Goal: Information Seeking & Learning: Learn about a topic

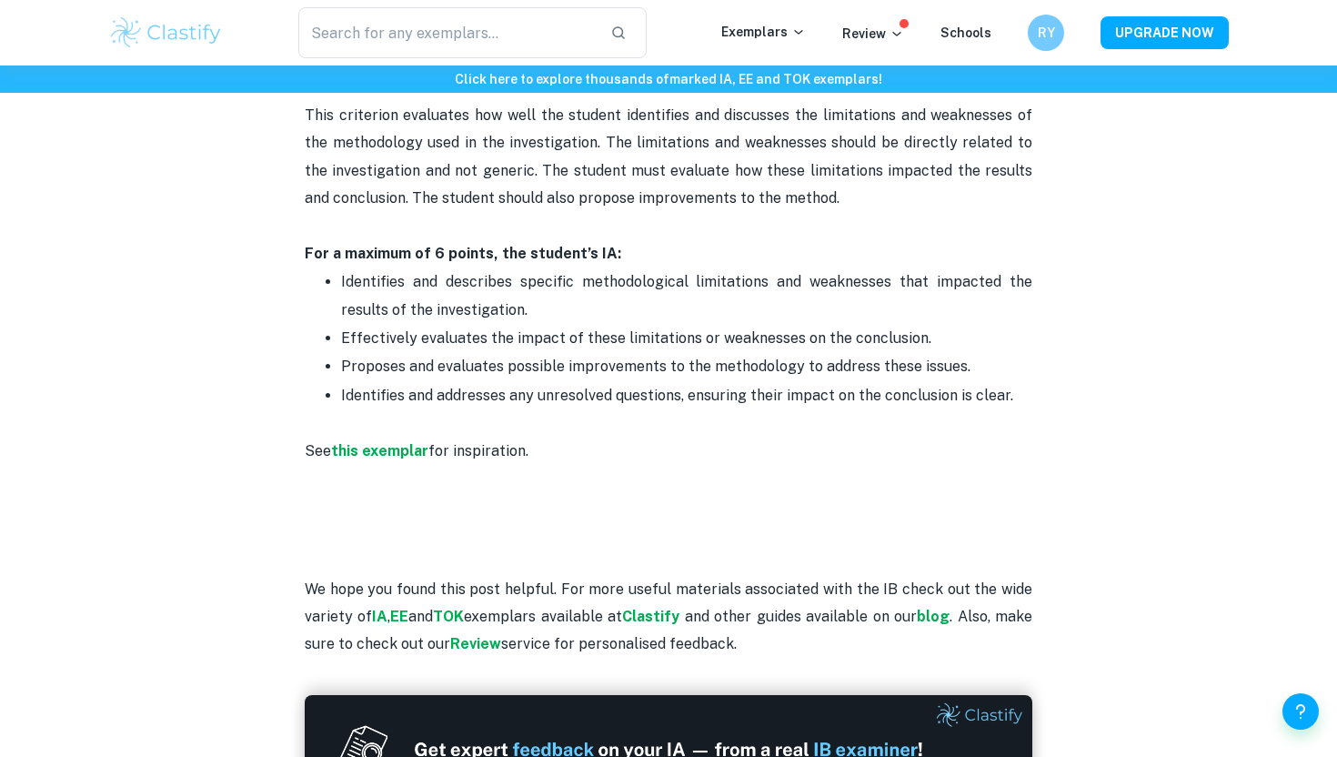
scroll to position [3878, 0]
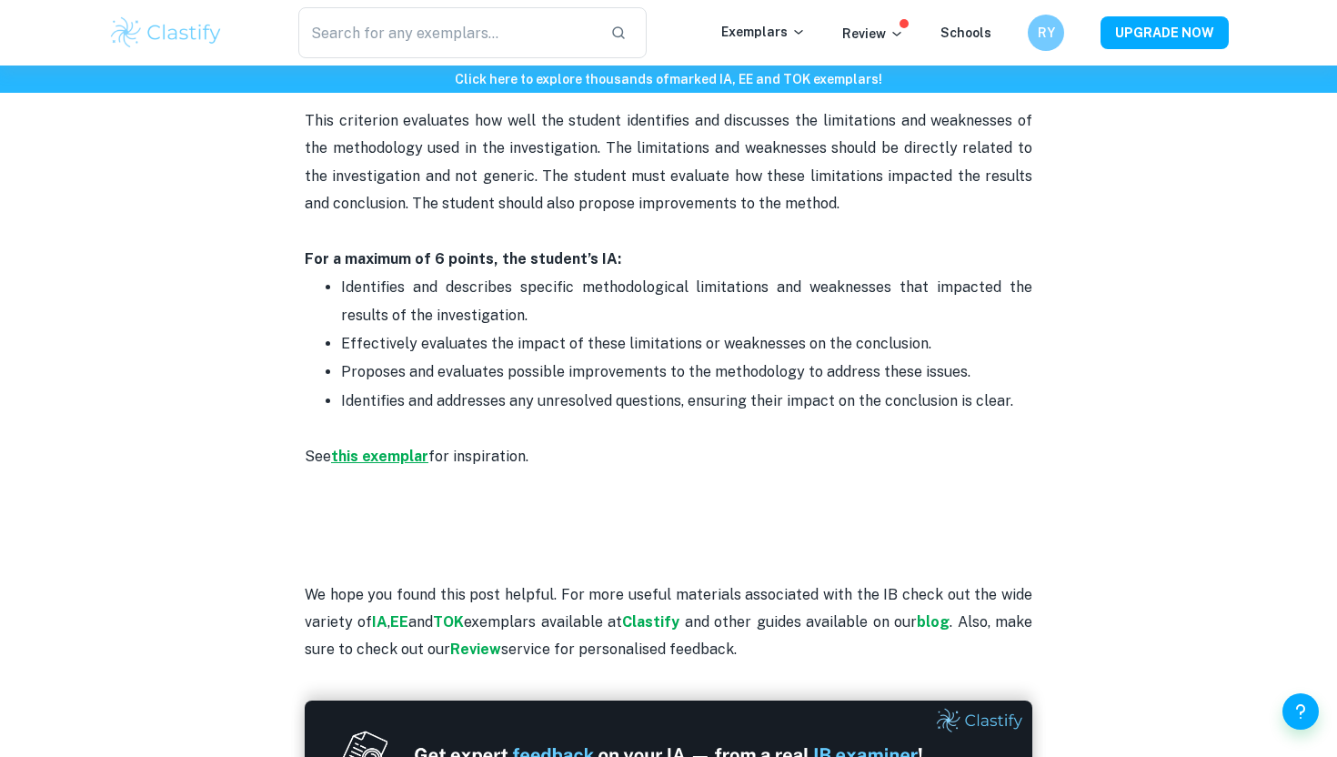
click at [403, 458] on strong "this exemplar" at bounding box center [379, 456] width 97 height 17
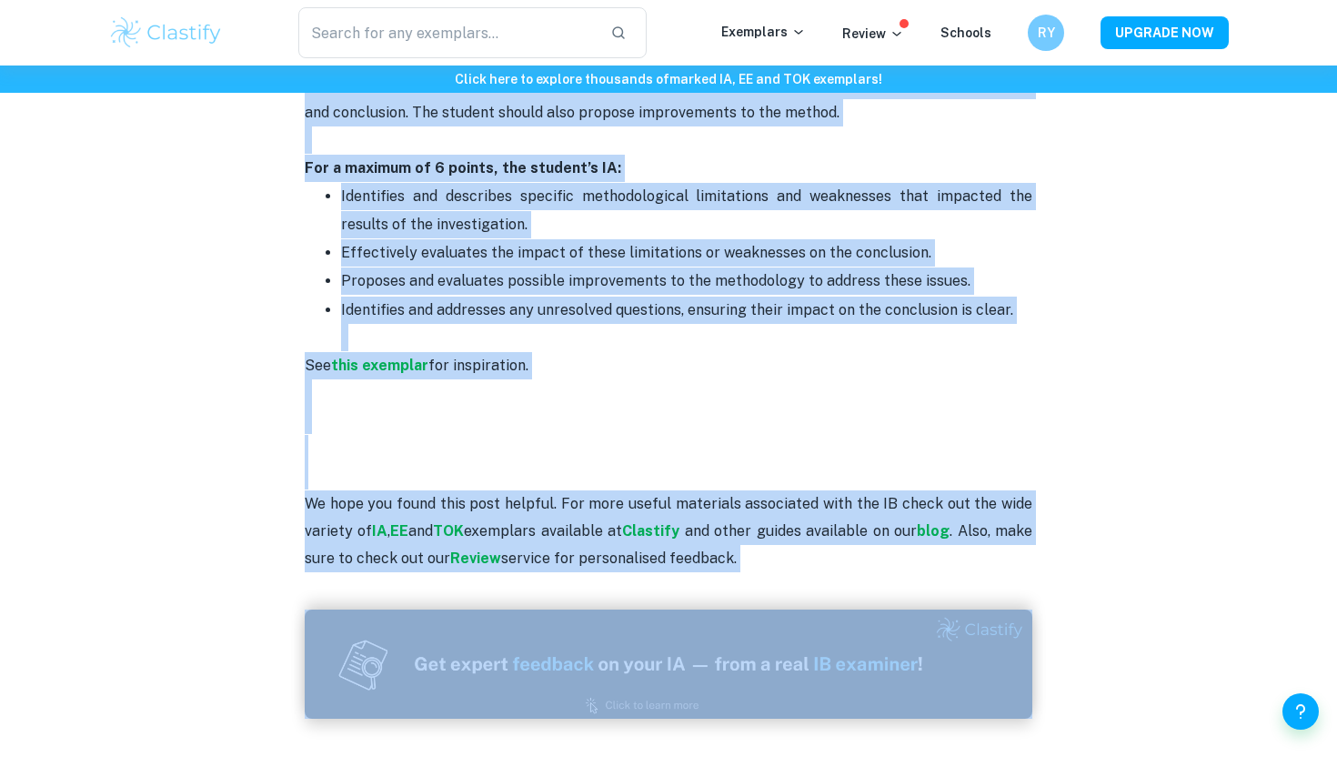
scroll to position [4069, 0]
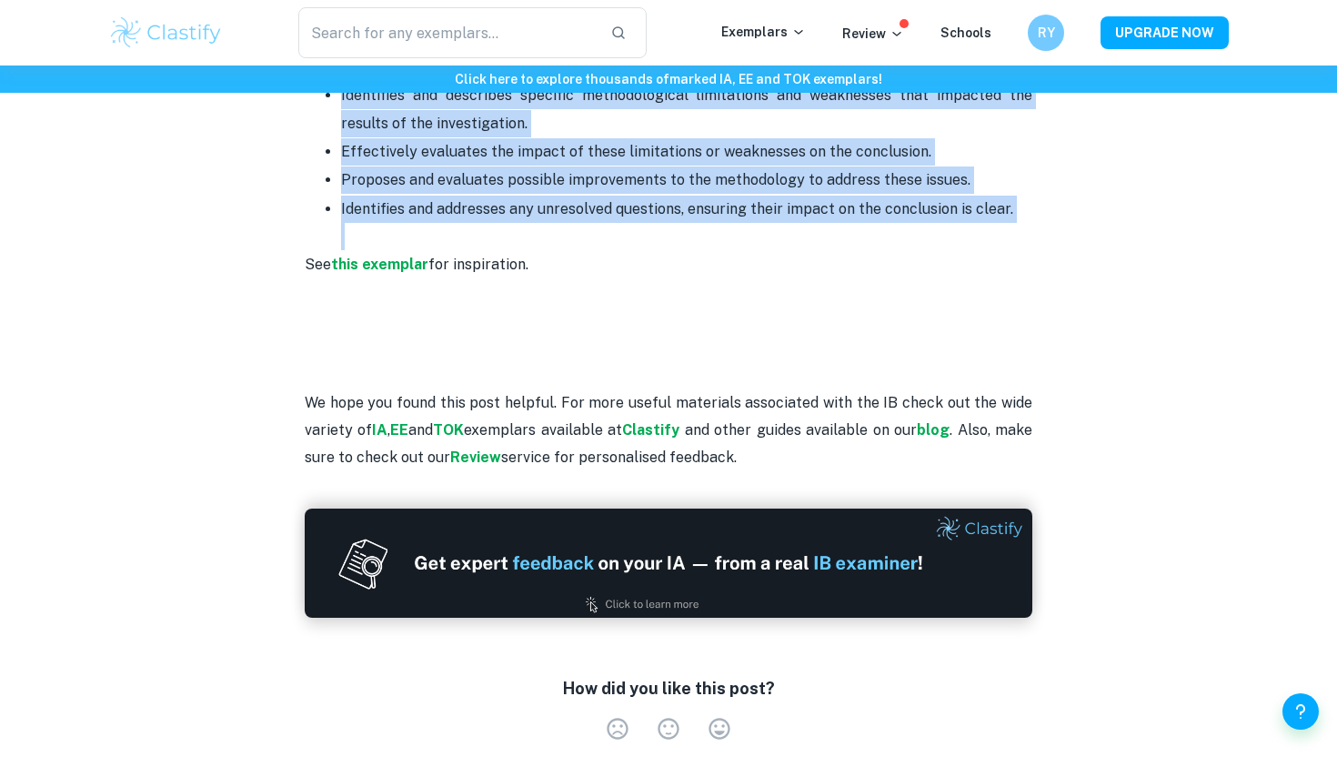
drag, startPoint x: 307, startPoint y: 363, endPoint x: 1116, endPoint y: 232, distance: 820.1
copy div "Loremipsu D: Sitametc adipisci eli seddoei (1 tempor) Inci utlaboree dolor ma a…"
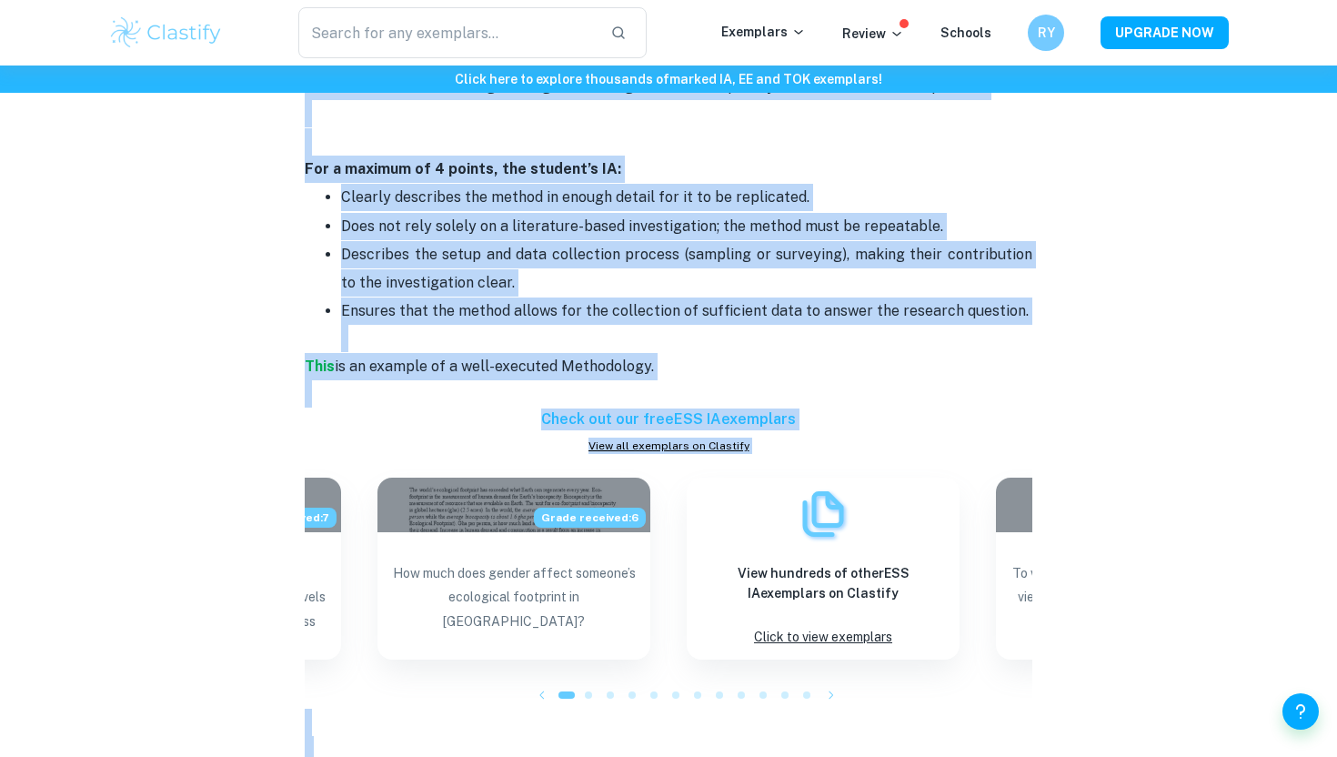
scroll to position [2075, 0]
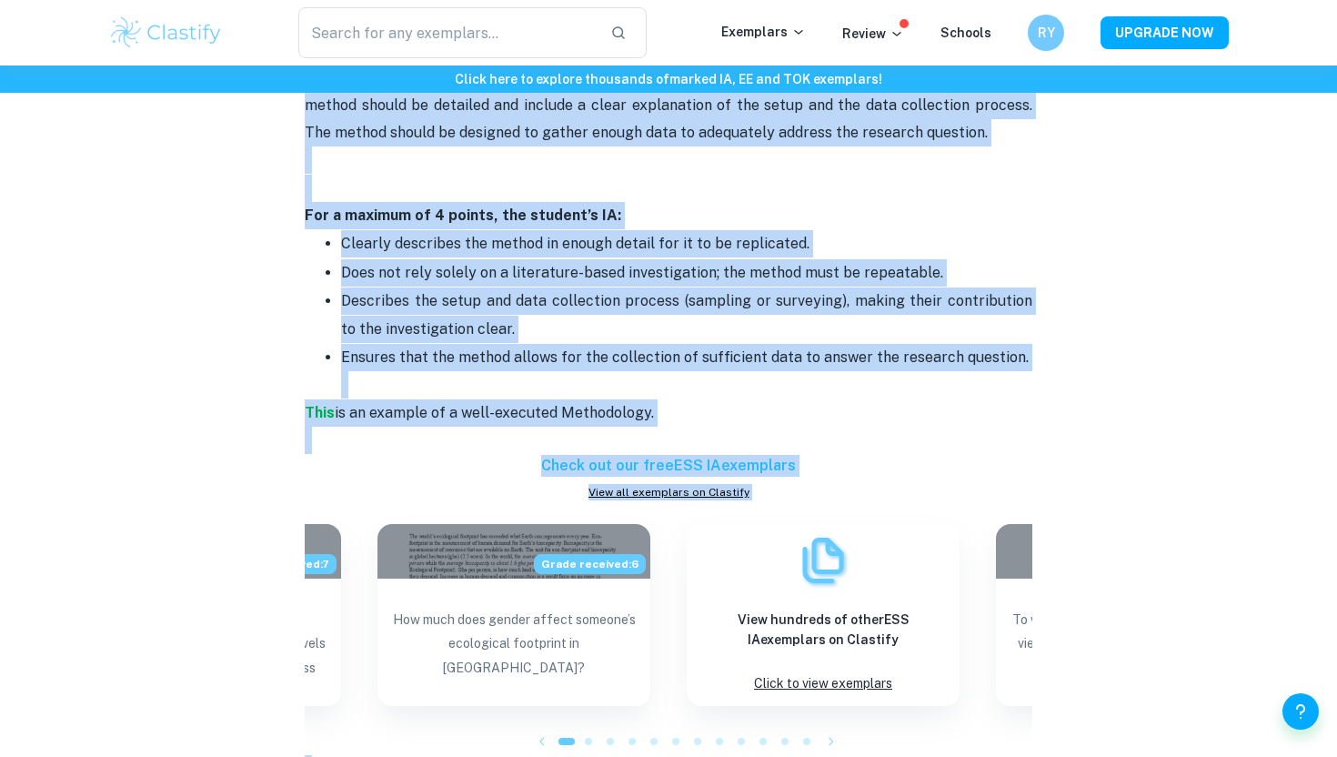
click at [585, 369] on p "Ensures that the method allows for the collection of sufficient data to answer …" at bounding box center [686, 371] width 691 height 55
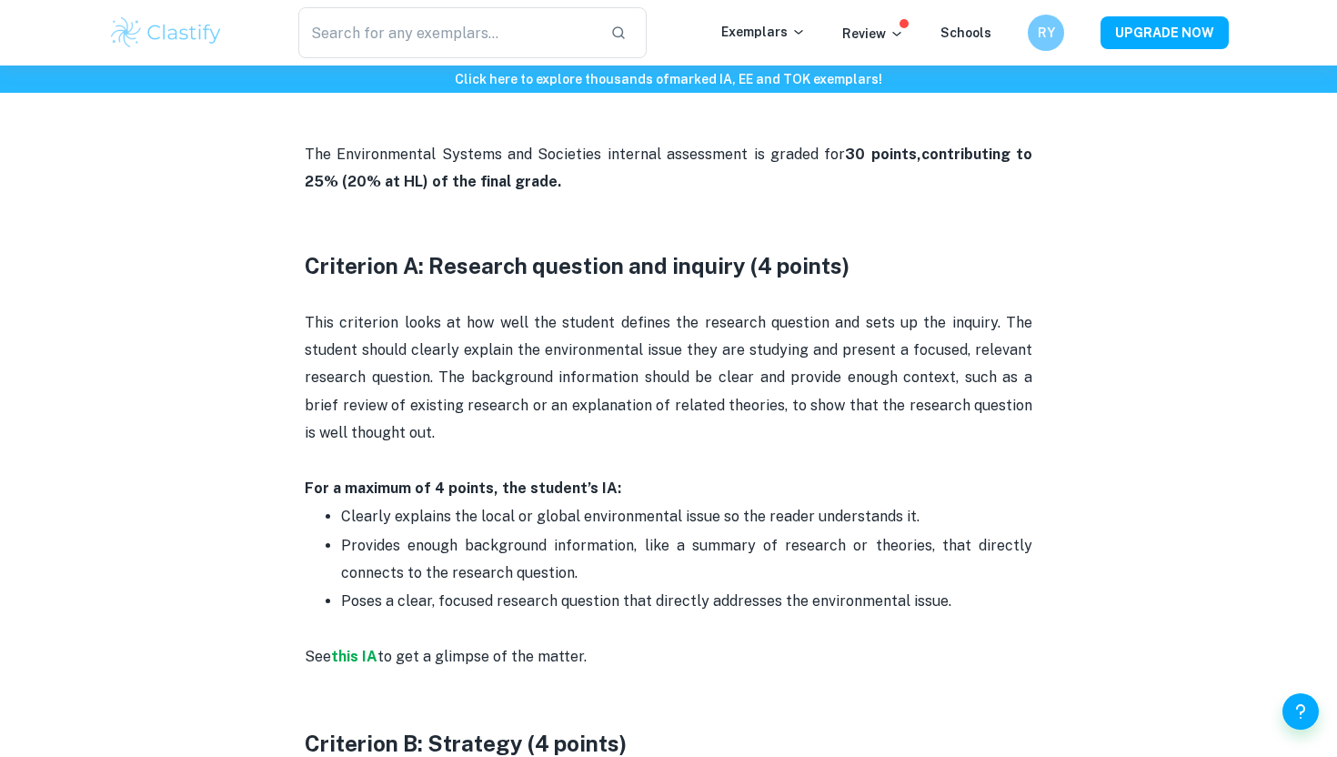
scroll to position [902, 0]
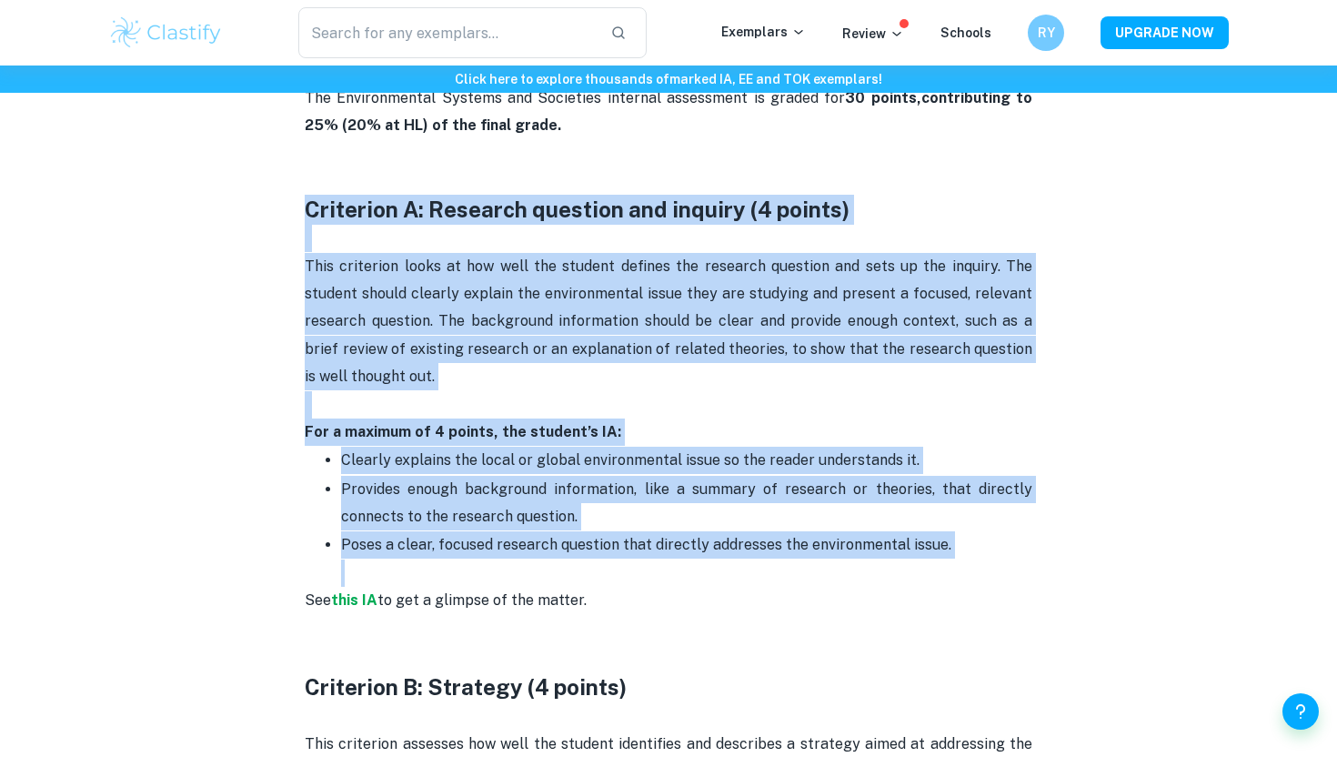
drag, startPoint x: 298, startPoint y: 212, endPoint x: 1022, endPoint y: 579, distance: 811.9
copy div "Criterion A: Research question and inquiry (4 points) This criterion looks at h…"
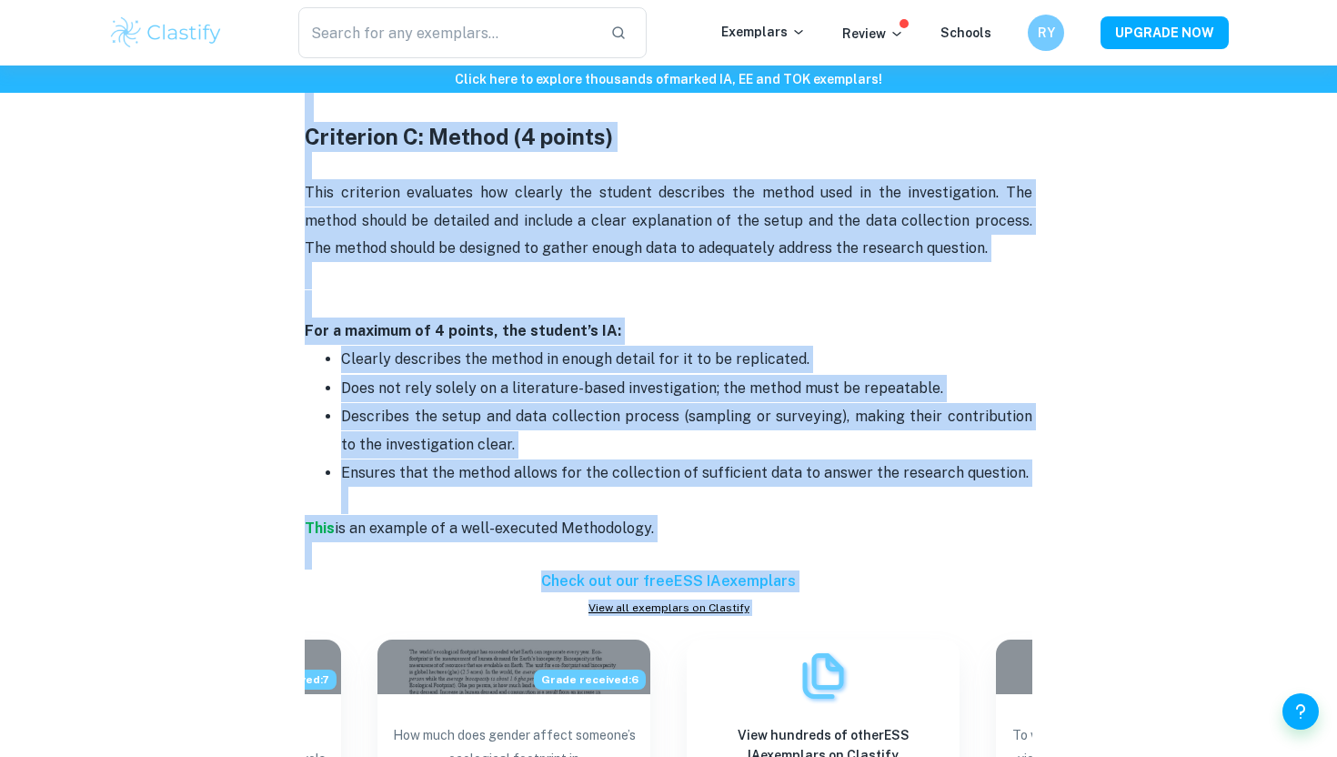
scroll to position [1987, 0]
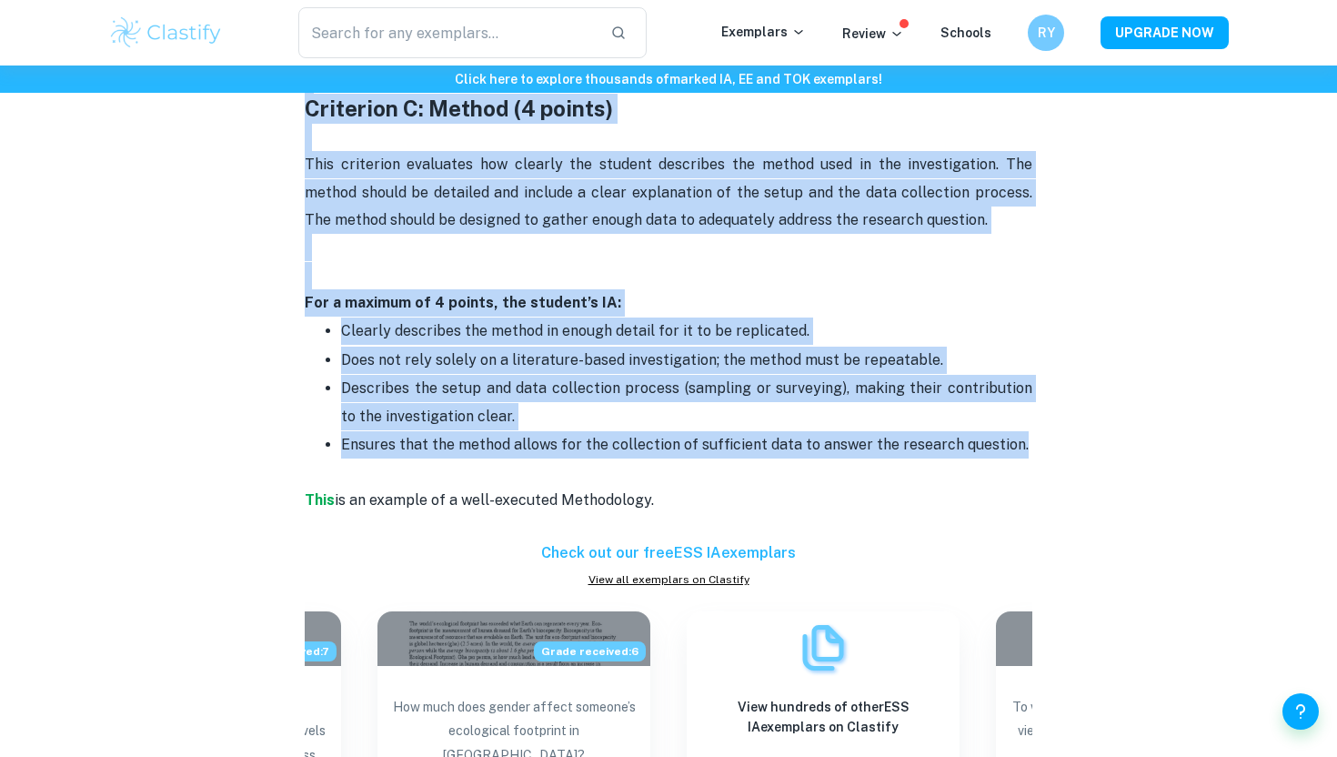
drag, startPoint x: 320, startPoint y: 186, endPoint x: 1024, endPoint y: 431, distance: 745.3
click at [1024, 431] on div "You don't know how to start writing your ESS IA? The best way to approach this …" at bounding box center [669, 653] width 728 height 3801
copy div "riterion B: Strategy (4 points) This criterion assesses how well the student id…"
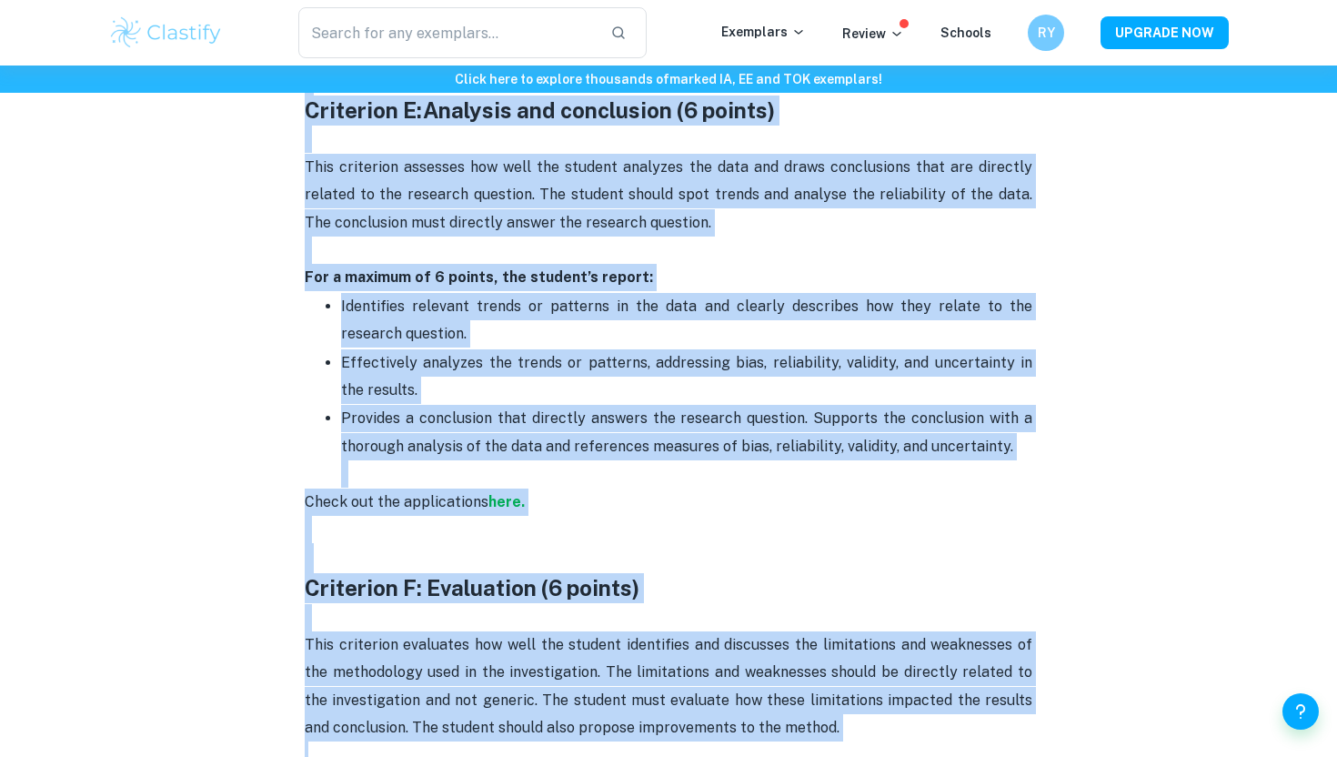
scroll to position [3370, 0]
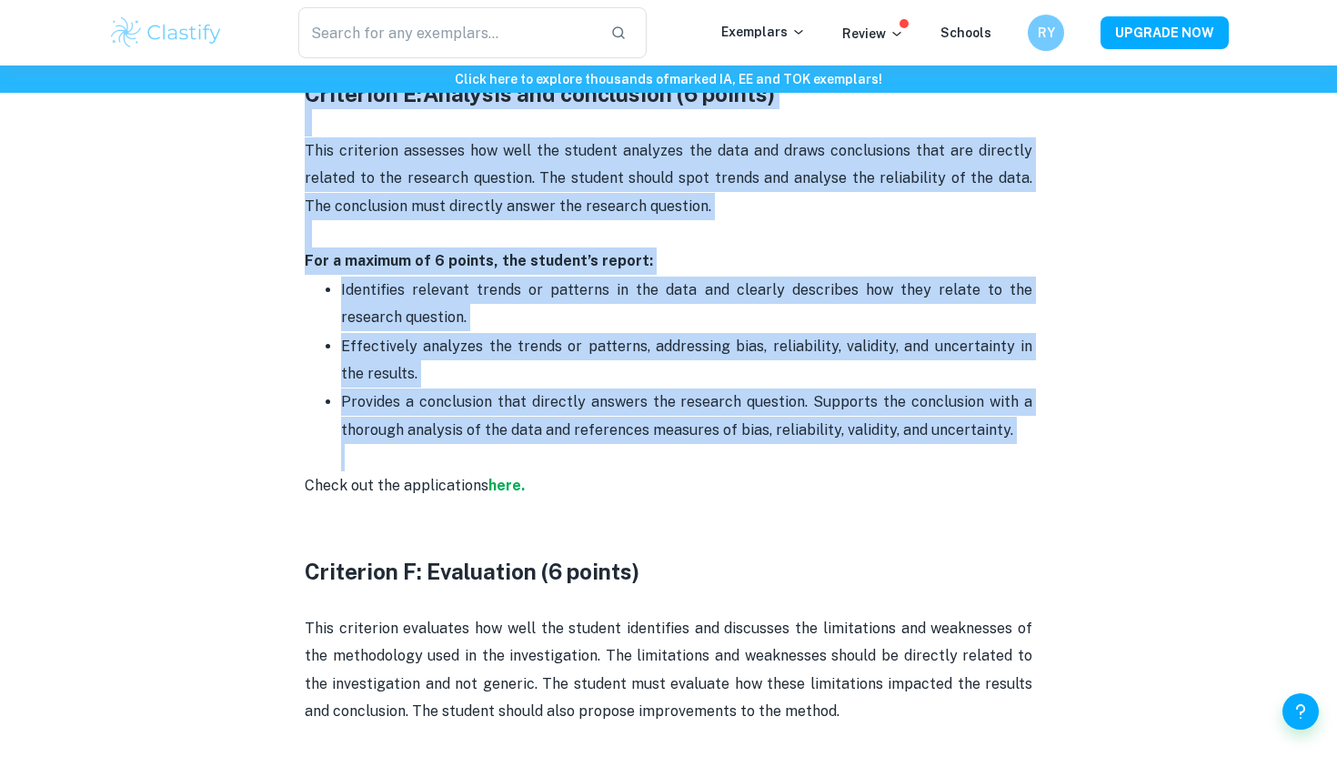
drag, startPoint x: 307, startPoint y: 311, endPoint x: 599, endPoint y: 450, distance: 323.4
copy div "Criterion D: Treatment of data (6 points) This criterion assesses how clearly t…"
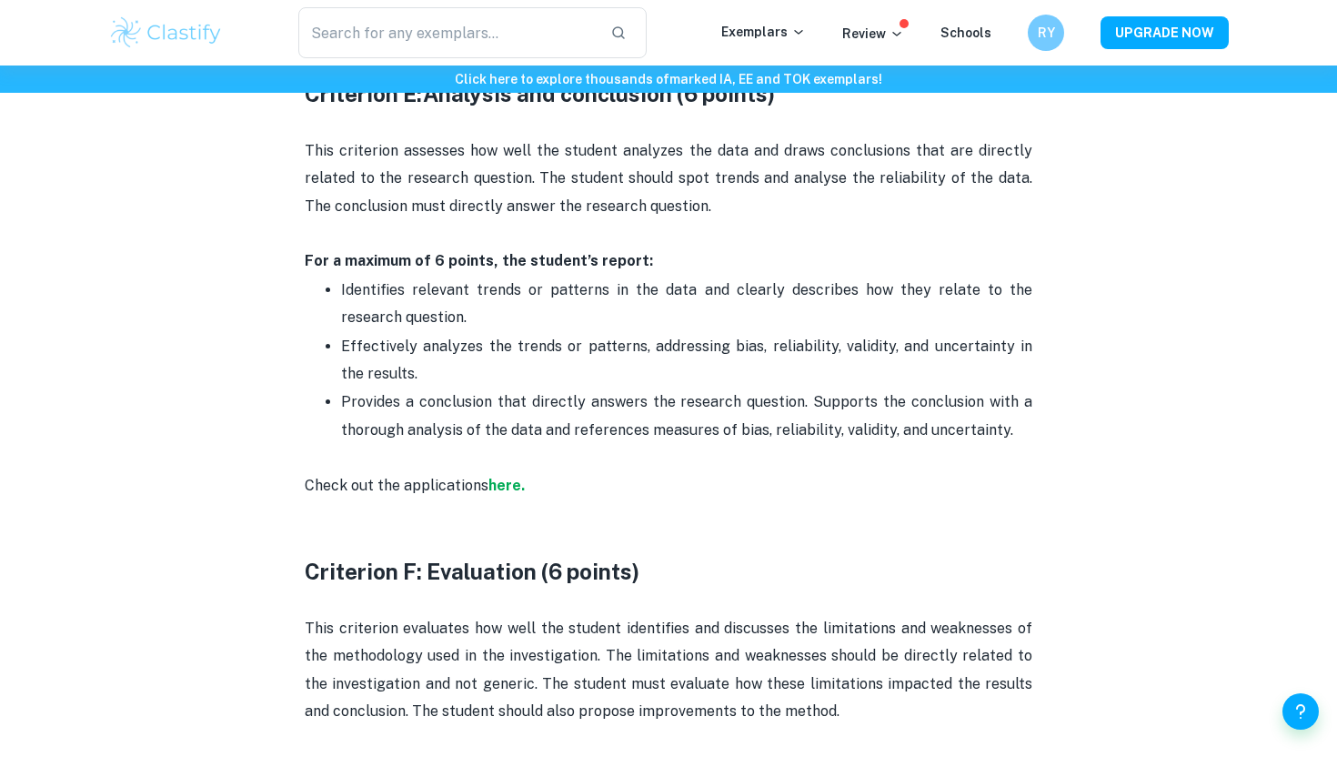
click at [565, 434] on p "Provides a conclusion that directly answers the research question. Supports the…" at bounding box center [686, 429] width 691 height 83
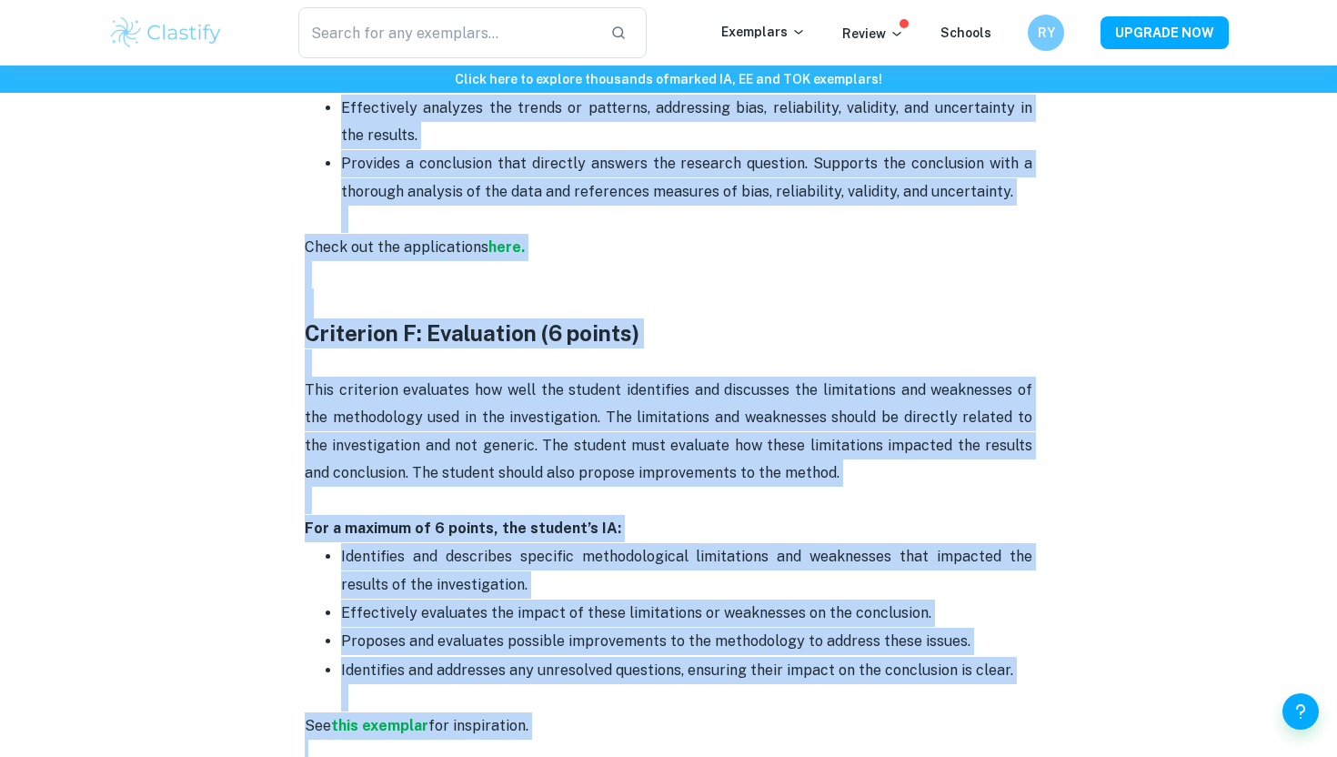
scroll to position [3657, 0]
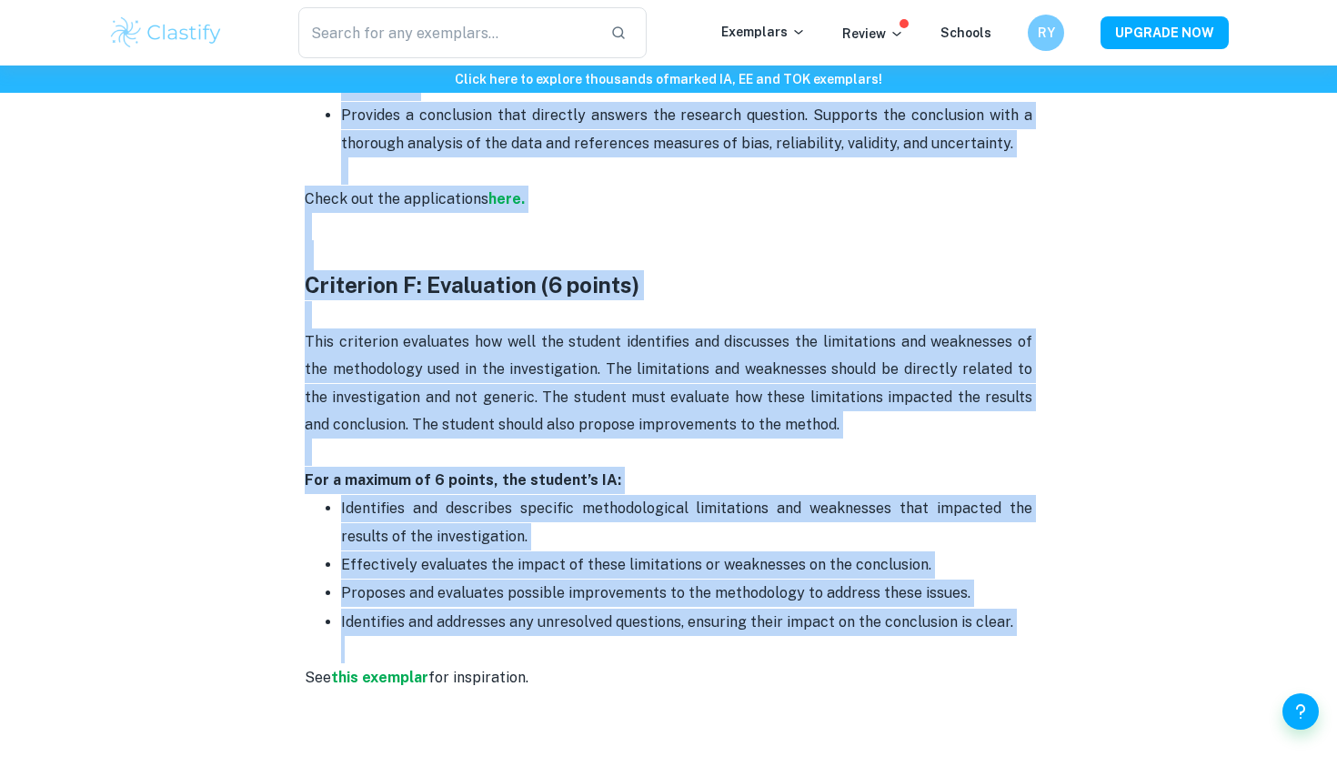
drag, startPoint x: 305, startPoint y: 303, endPoint x: 1036, endPoint y: 642, distance: 806.2
copy div "Criterion D: Treatment of data (6 points) This criterion assesses how clearly t…"
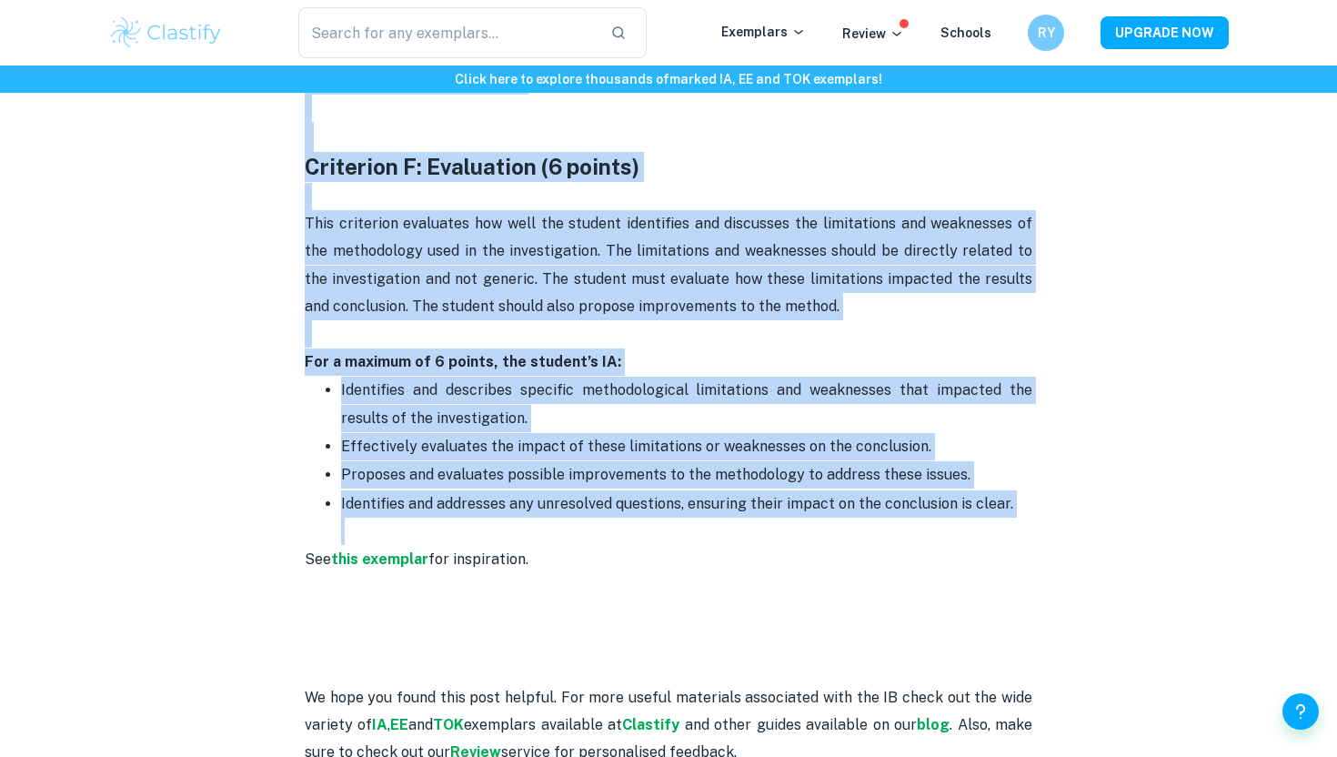
scroll to position [4075, 0]
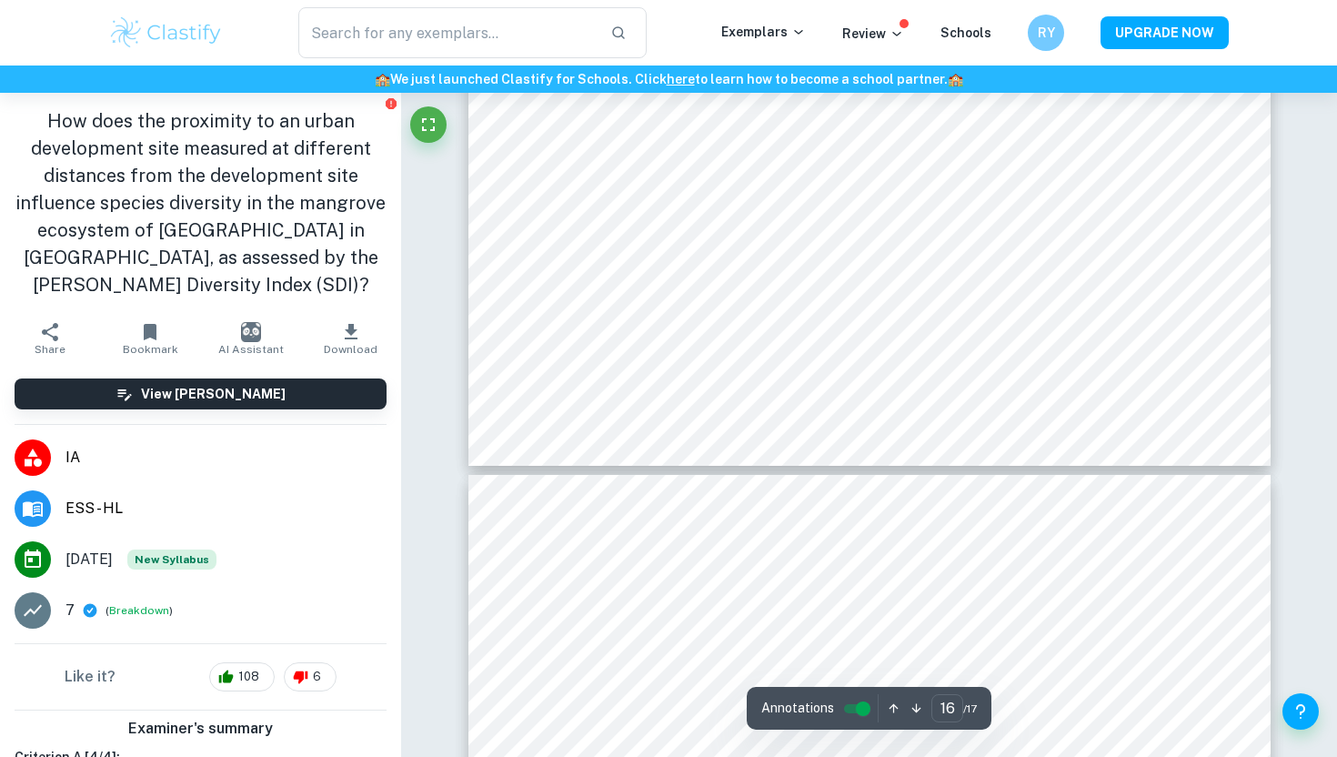
type input "17"
